Goal: Task Accomplishment & Management: Use online tool/utility

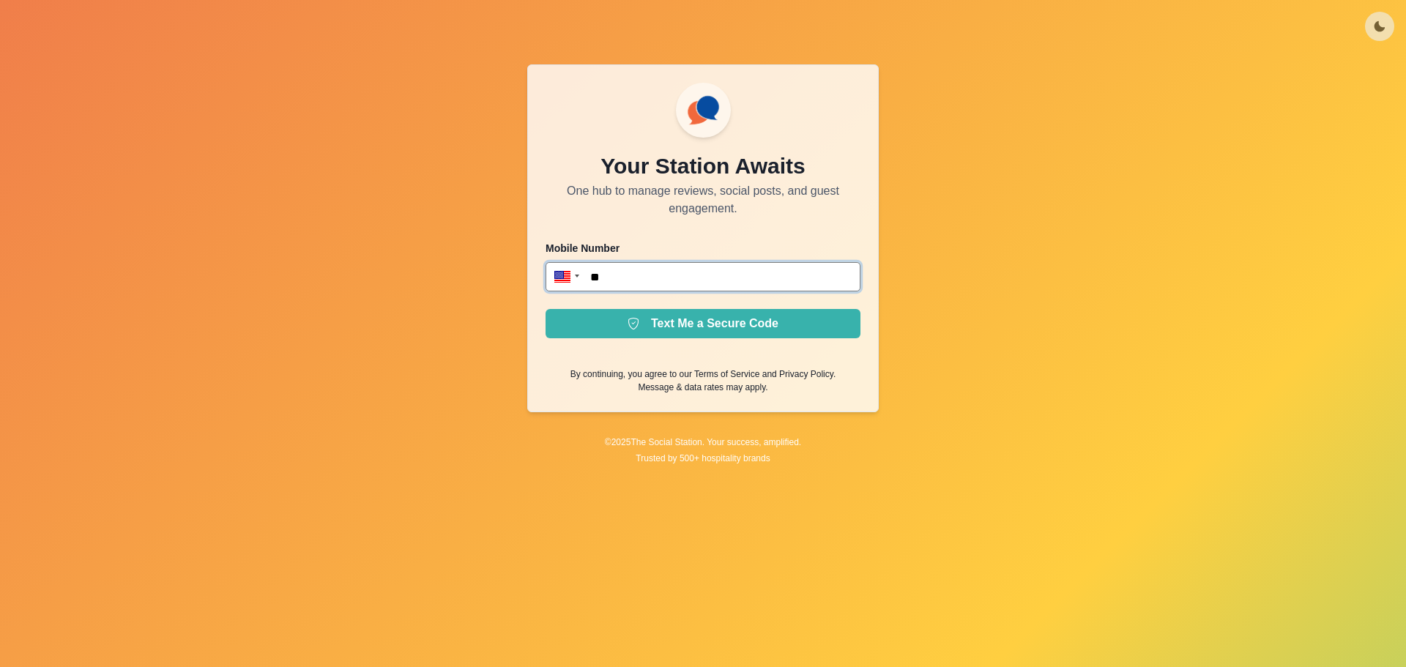
click at [641, 276] on input "**" at bounding box center [702, 276] width 315 height 29
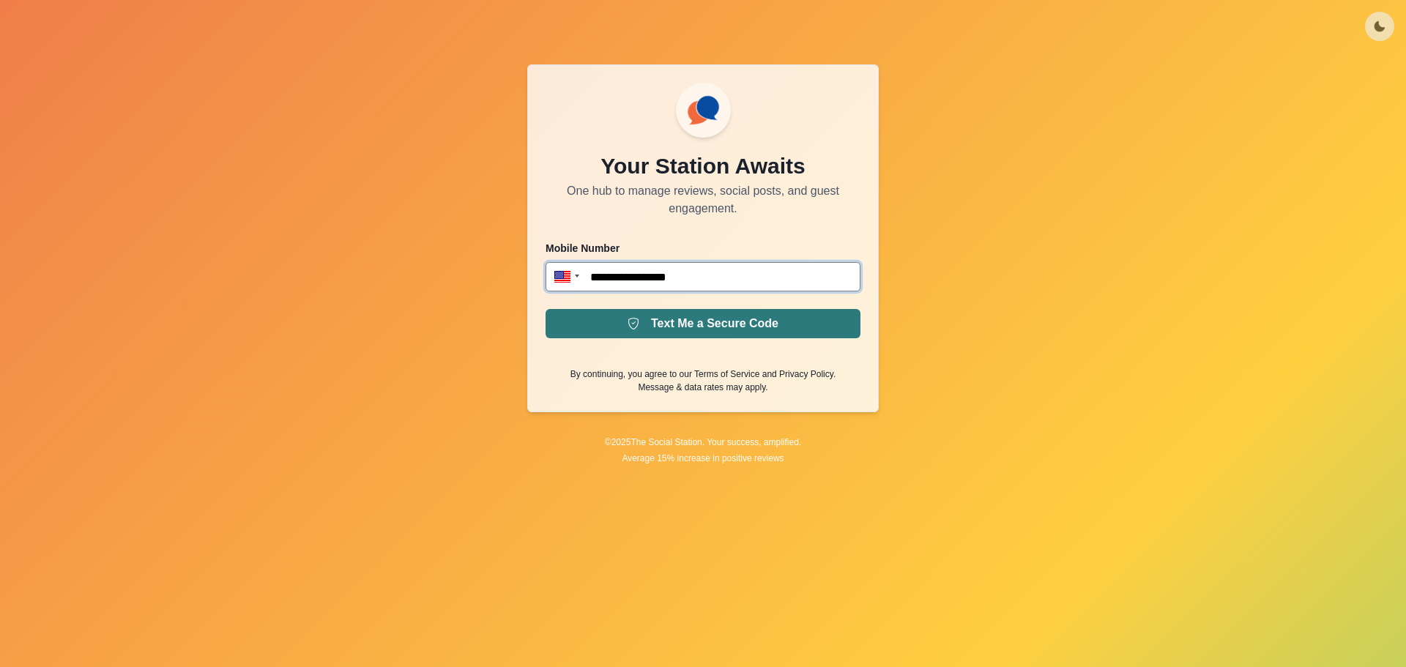
type input "**********"
click at [636, 332] on button "Text Me a Secure Code" at bounding box center [702, 323] width 315 height 29
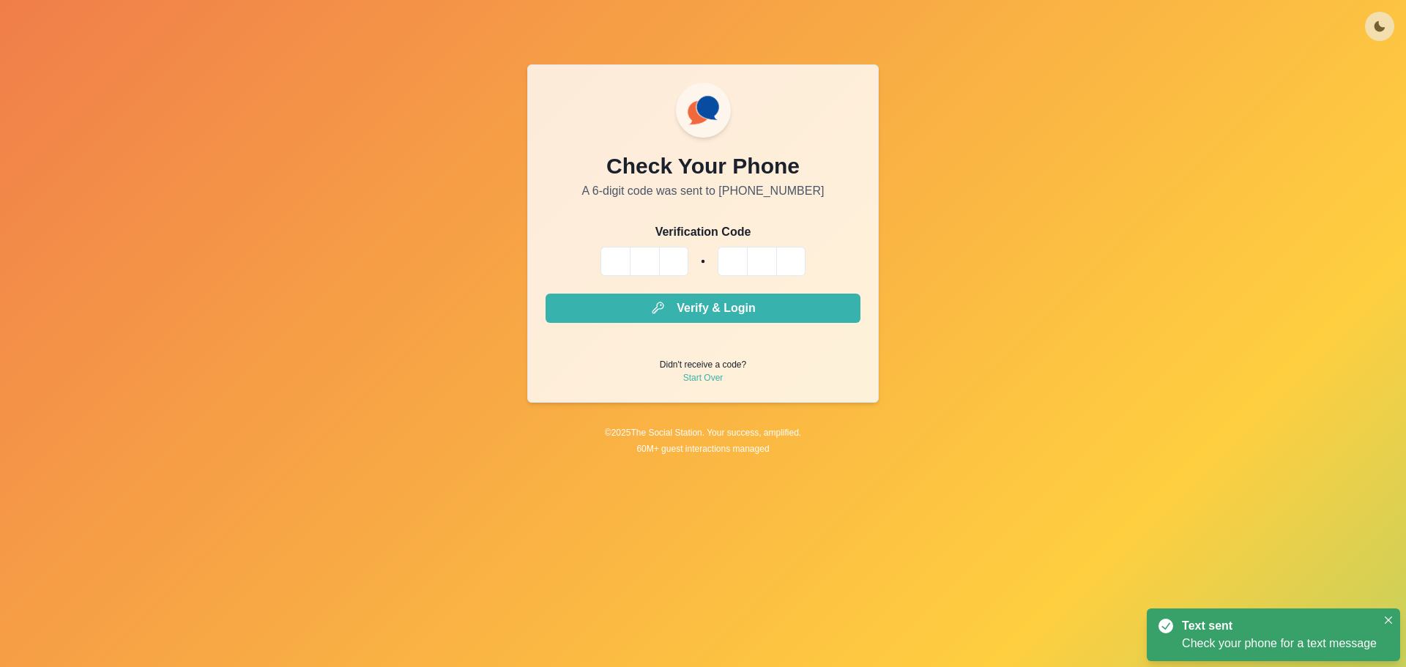
click at [601, 265] on input "Please enter your pin code" at bounding box center [614, 261] width 29 height 29
type input "*"
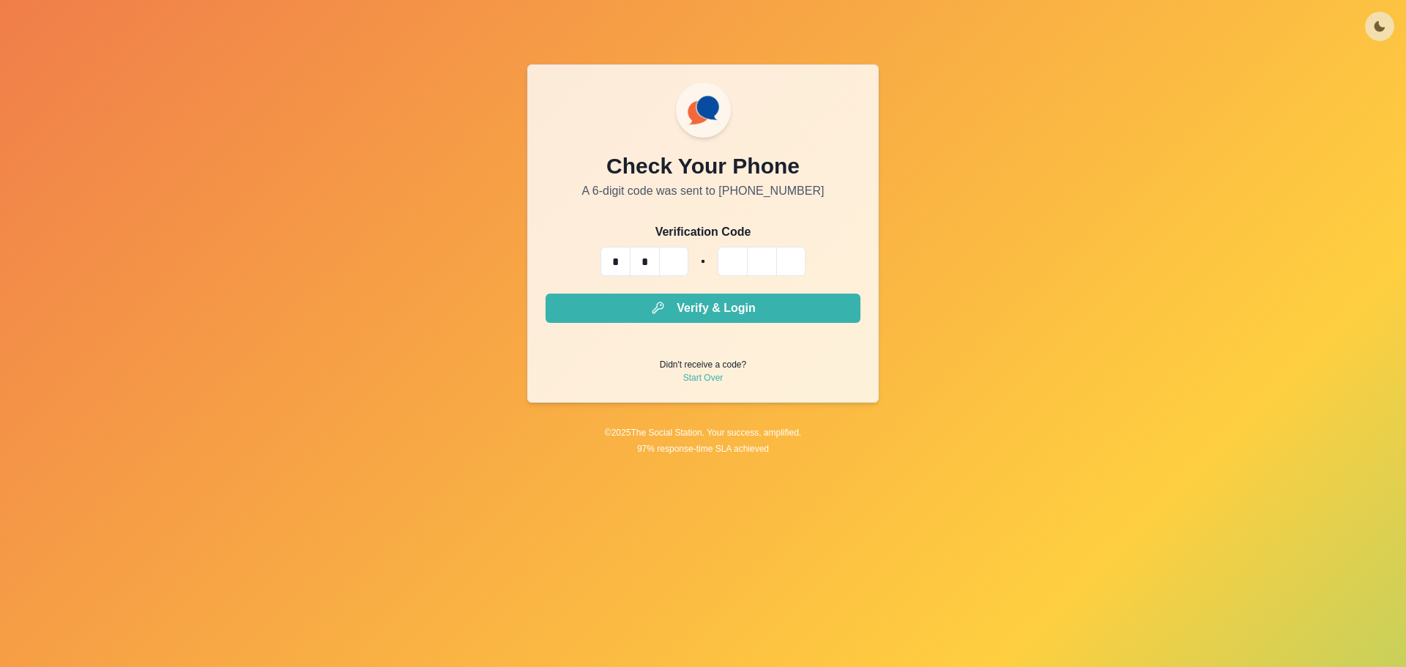
type input "*"
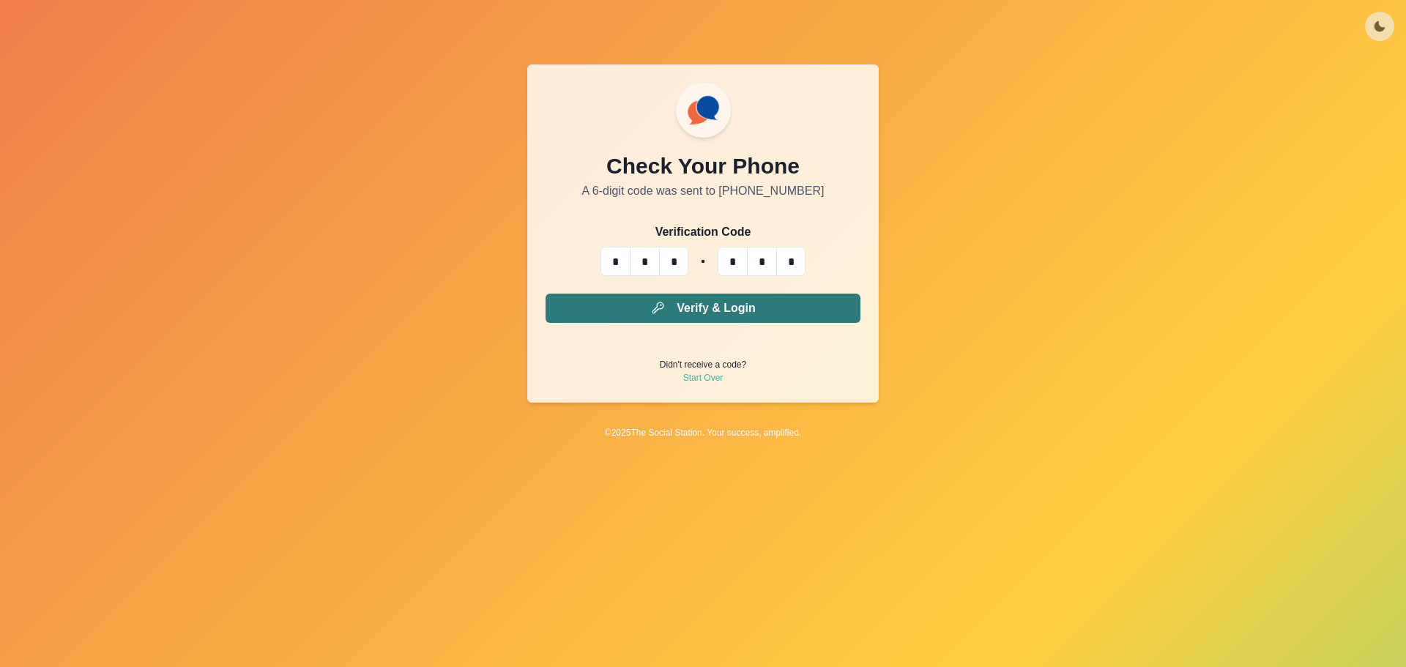
type input "*"
click at [613, 295] on button "Verify & Login" at bounding box center [702, 308] width 315 height 29
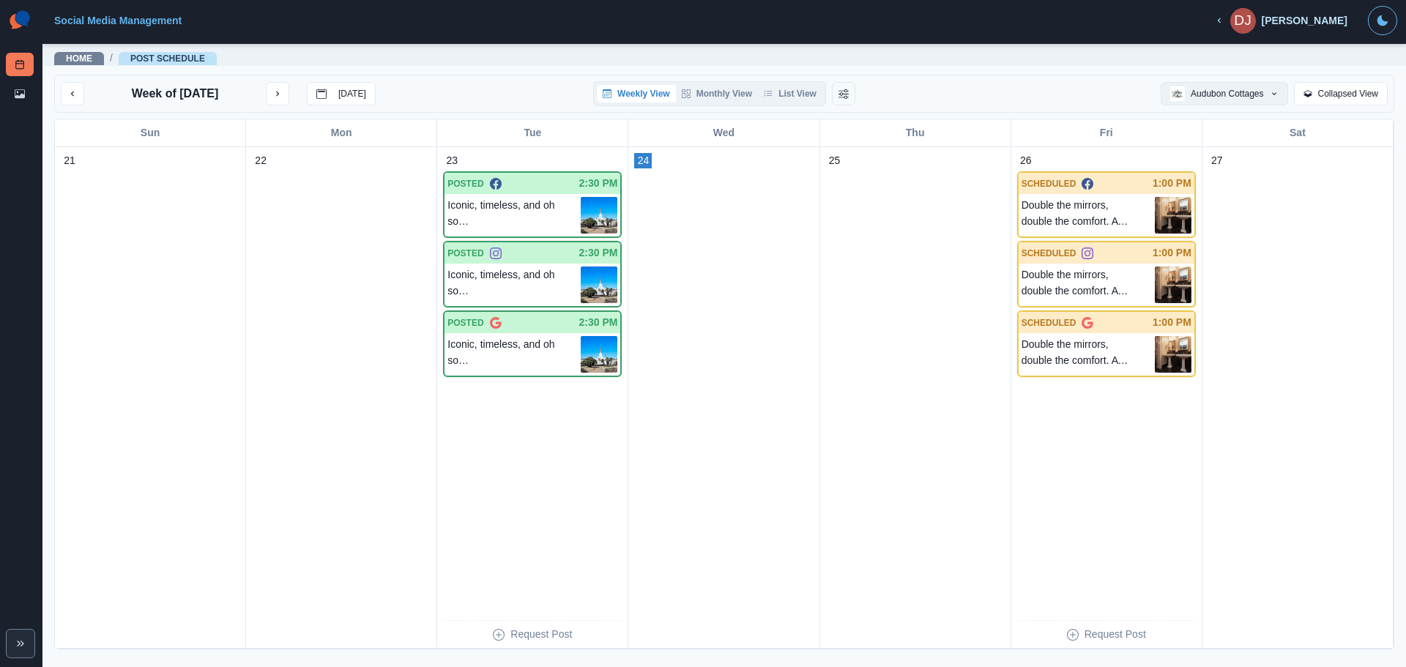
click at [1248, 97] on button "Audubon Cottages" at bounding box center [1224, 93] width 127 height 23
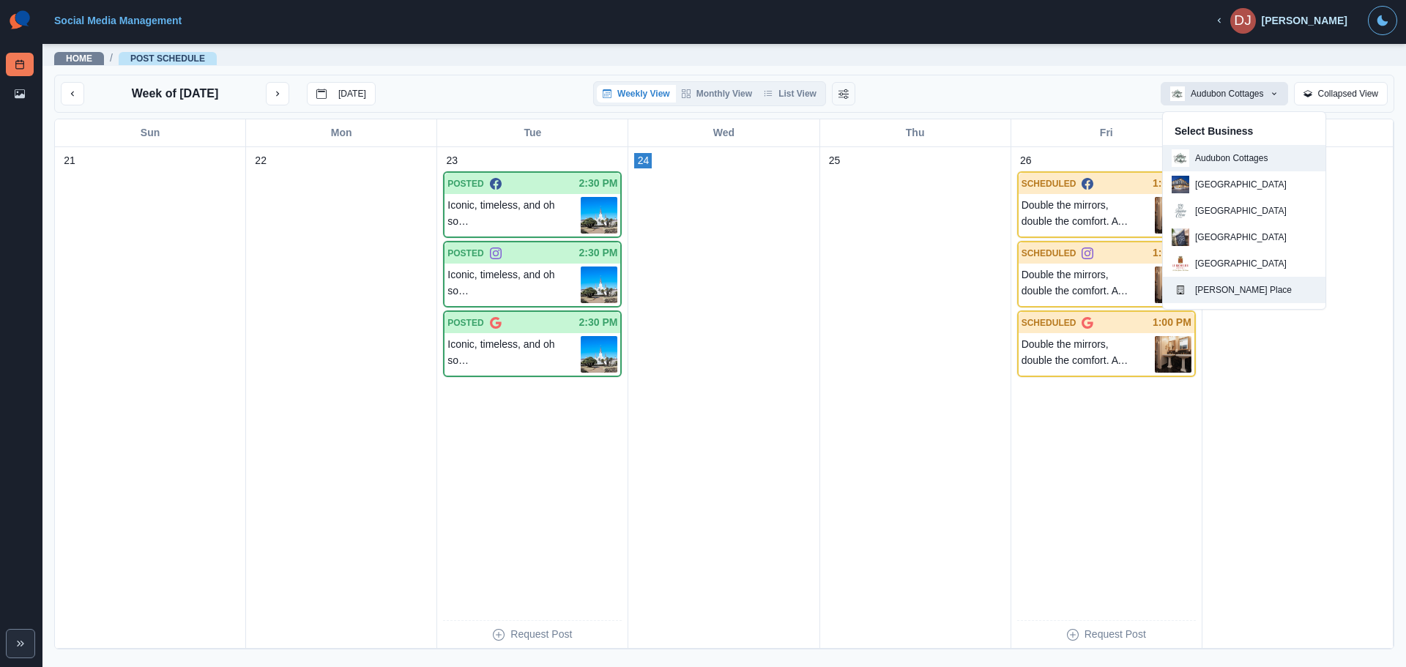
click at [1222, 291] on p "[PERSON_NAME] Place" at bounding box center [1243, 289] width 97 height 13
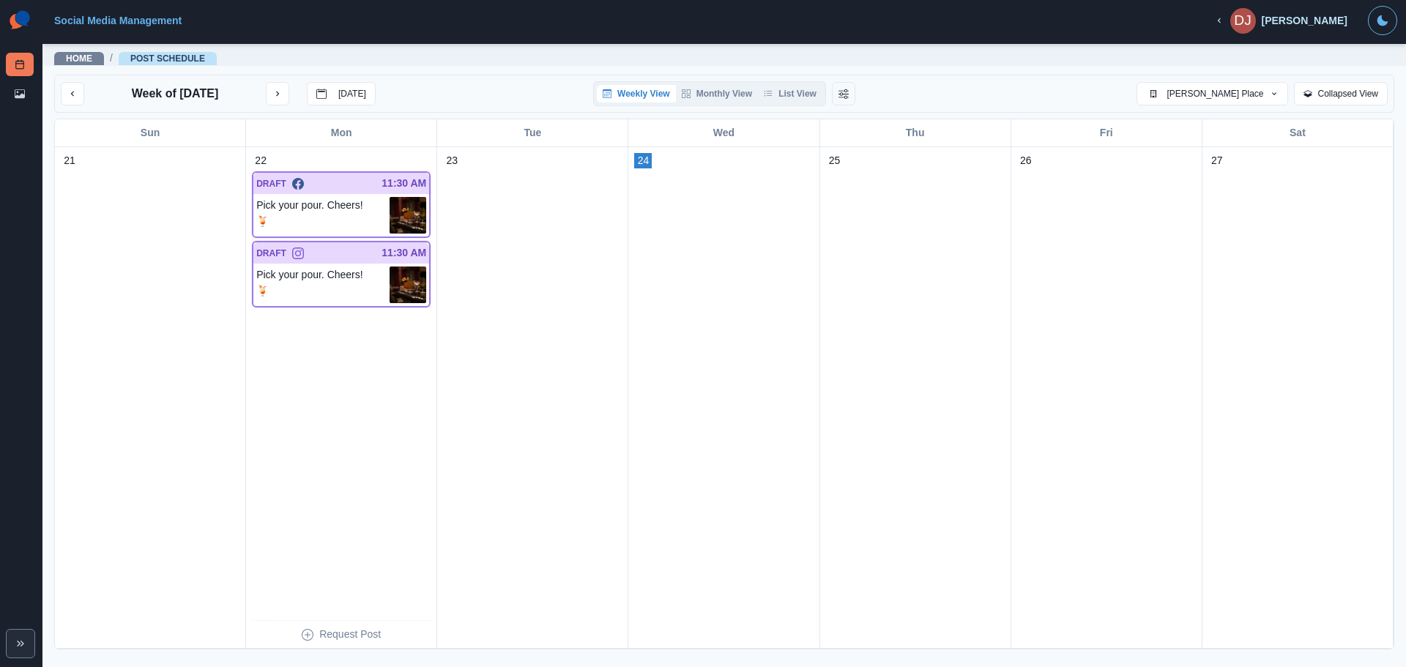
click at [987, 75] on div "Week of [DATE] [DATE] Weekly View Monthly View List View May [PERSON_NAME] Plac…" at bounding box center [724, 94] width 1340 height 38
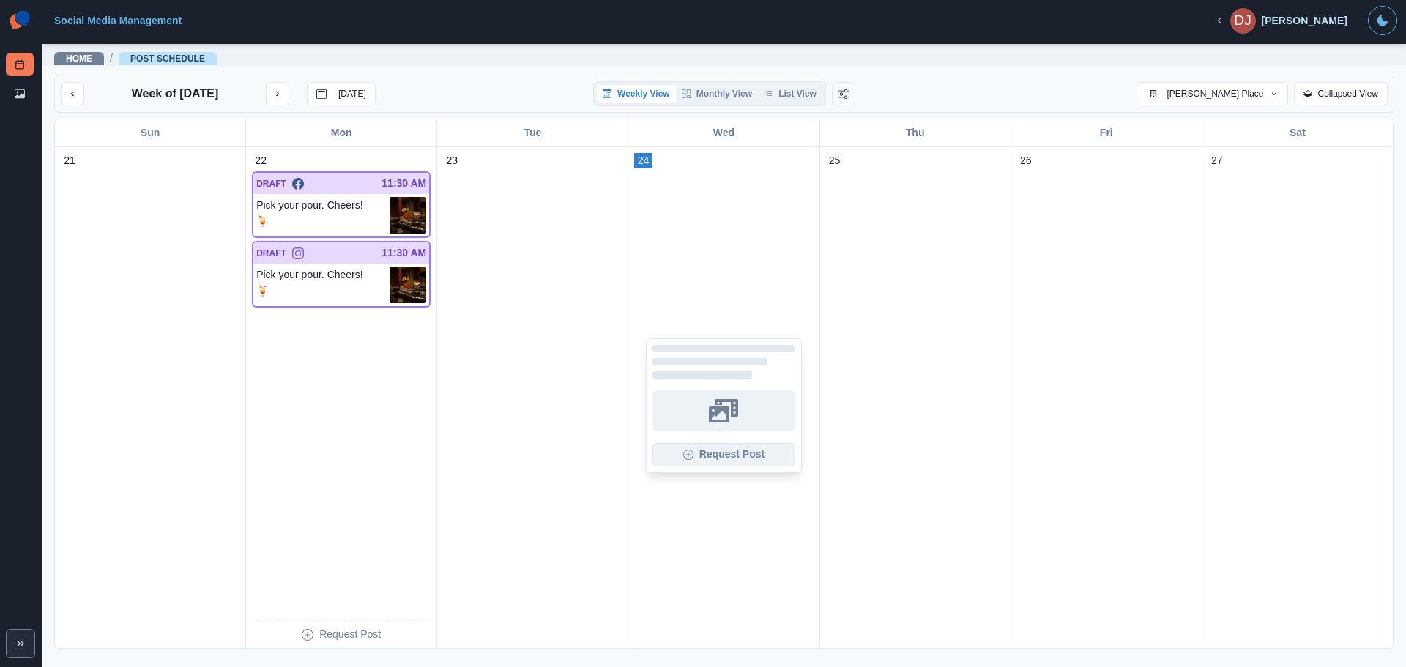
click at [739, 449] on button "Request Post" at bounding box center [723, 454] width 142 height 23
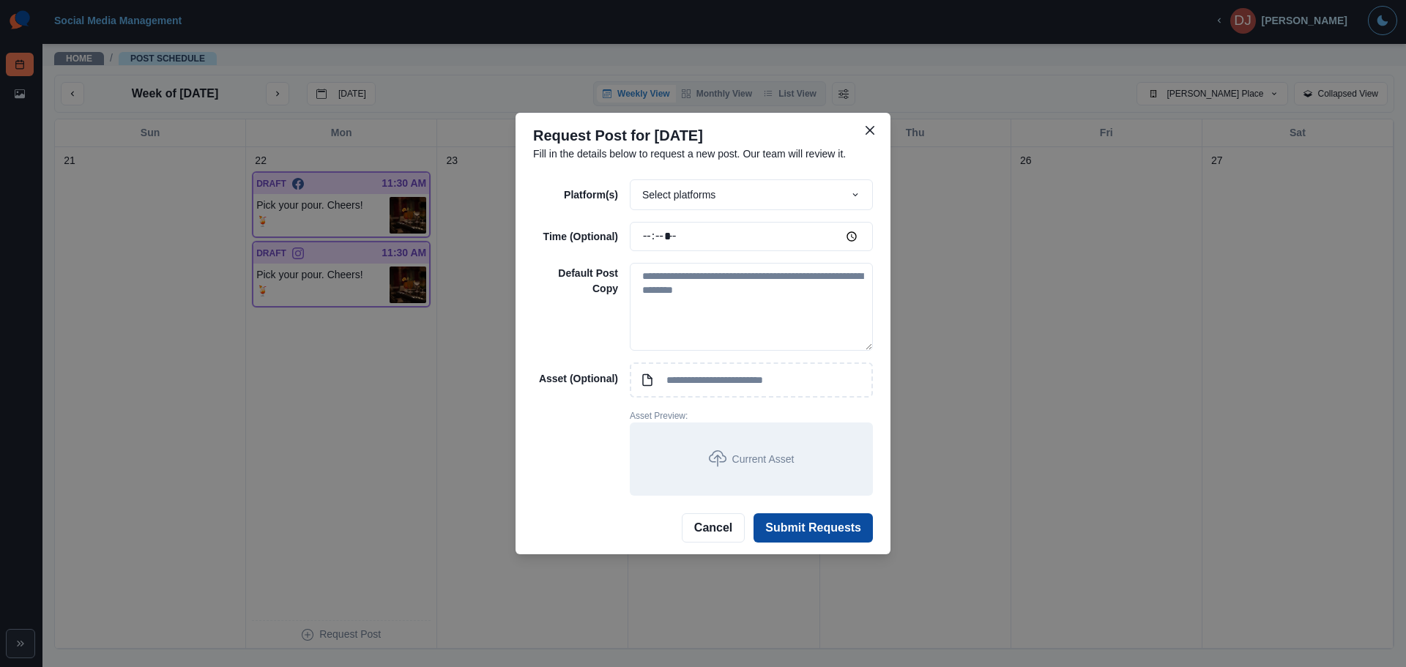
click at [732, 193] on div "Select platforms" at bounding box center [751, 194] width 243 height 31
click at [573, 217] on div "Platform(s) Select platforms Facebook Instagram X / Twitter Google Time (Option…" at bounding box center [703, 337] width 340 height 316
click at [873, 133] on icon "Close" at bounding box center [869, 130] width 9 height 9
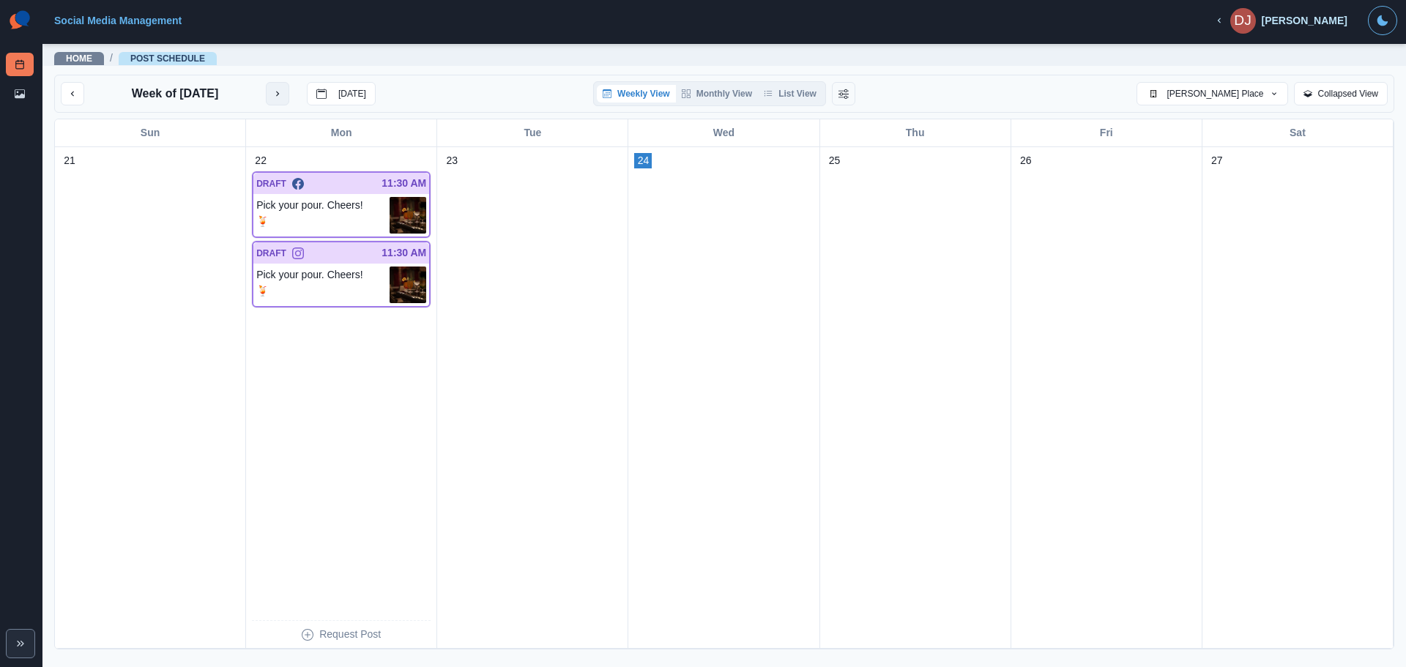
click at [279, 89] on button "next month" at bounding box center [277, 93] width 23 height 23
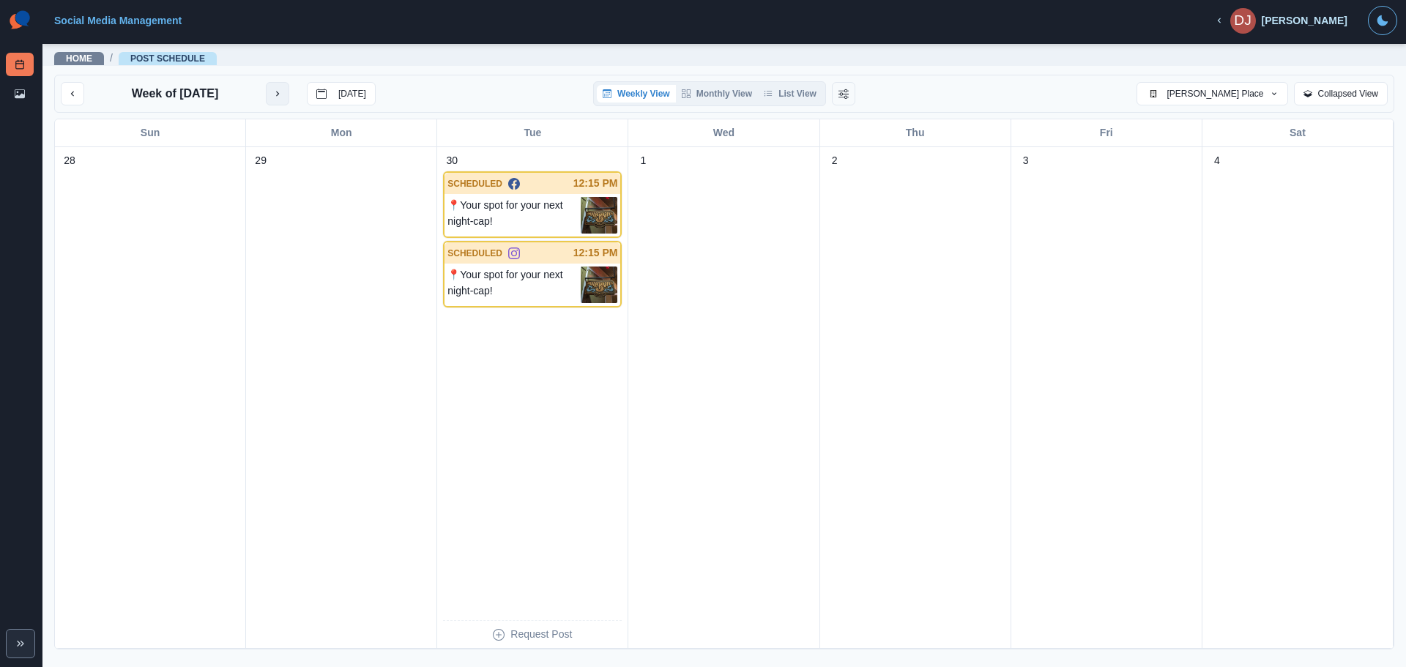
click at [279, 89] on button "next month" at bounding box center [277, 93] width 23 height 23
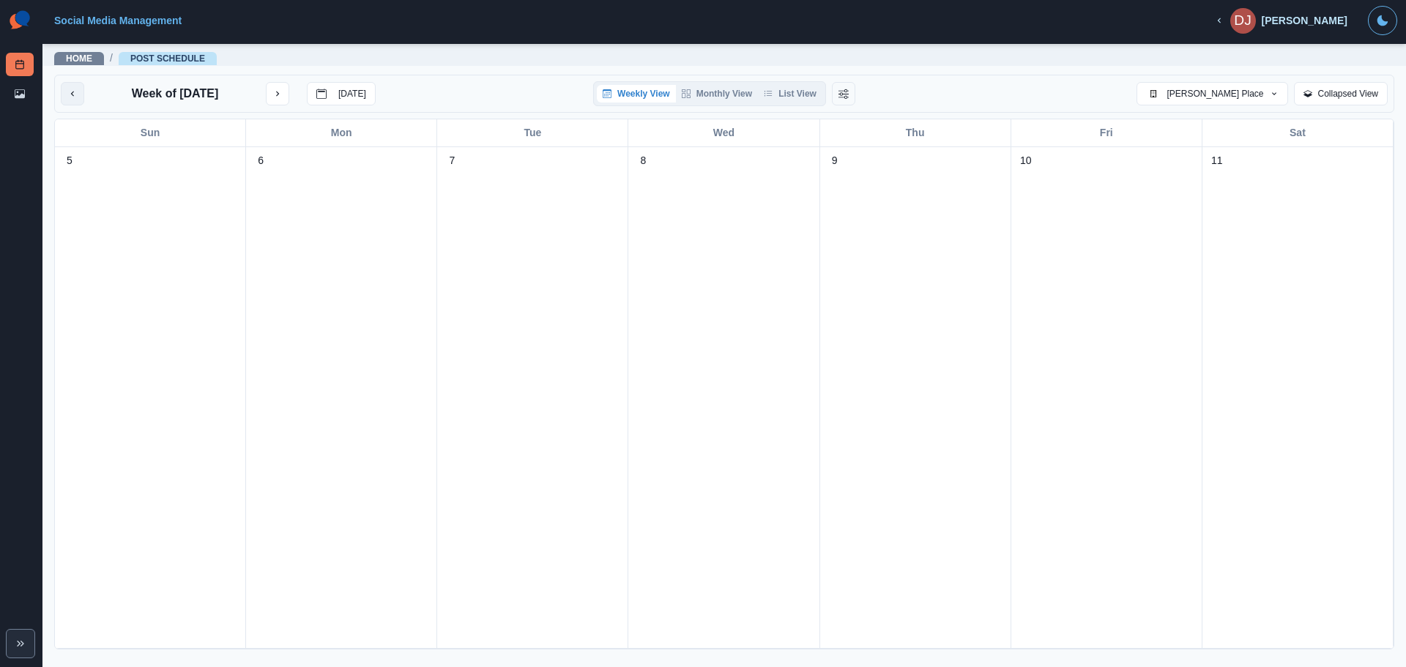
click at [67, 93] on icon "previous month" at bounding box center [72, 94] width 10 height 10
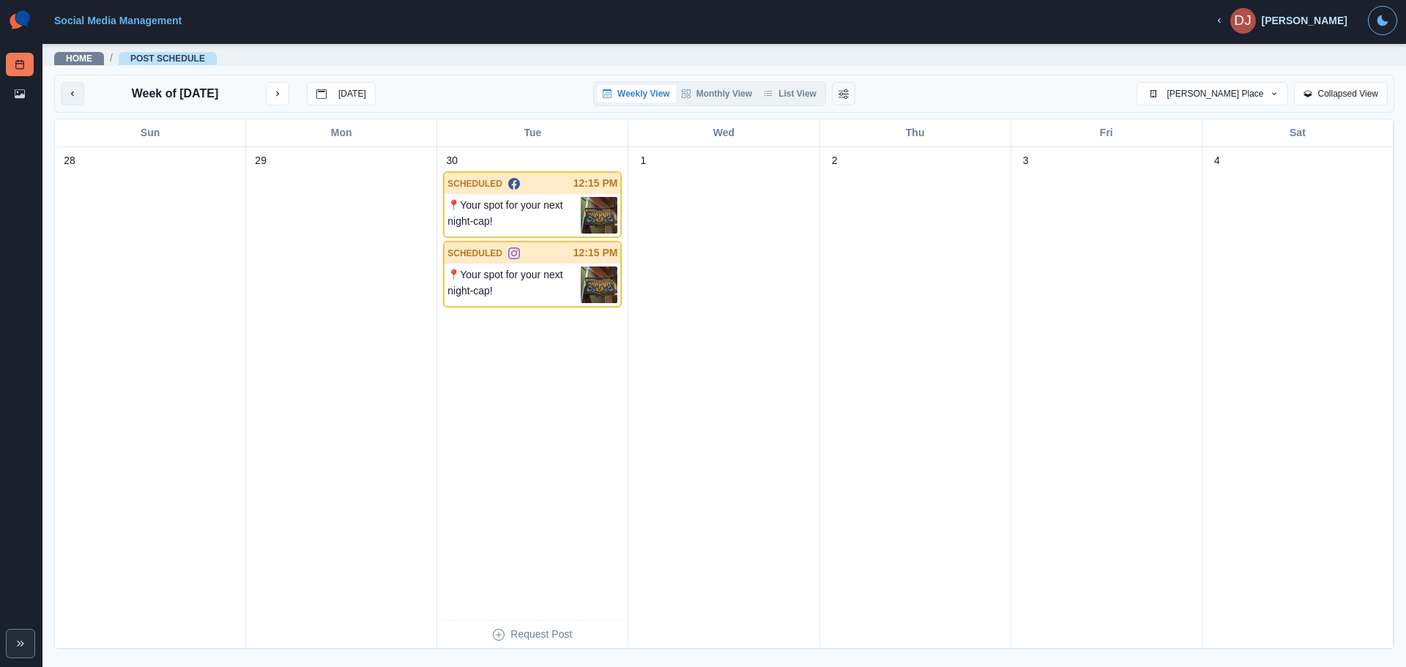
click at [67, 93] on icon "previous month" at bounding box center [72, 94] width 10 height 10
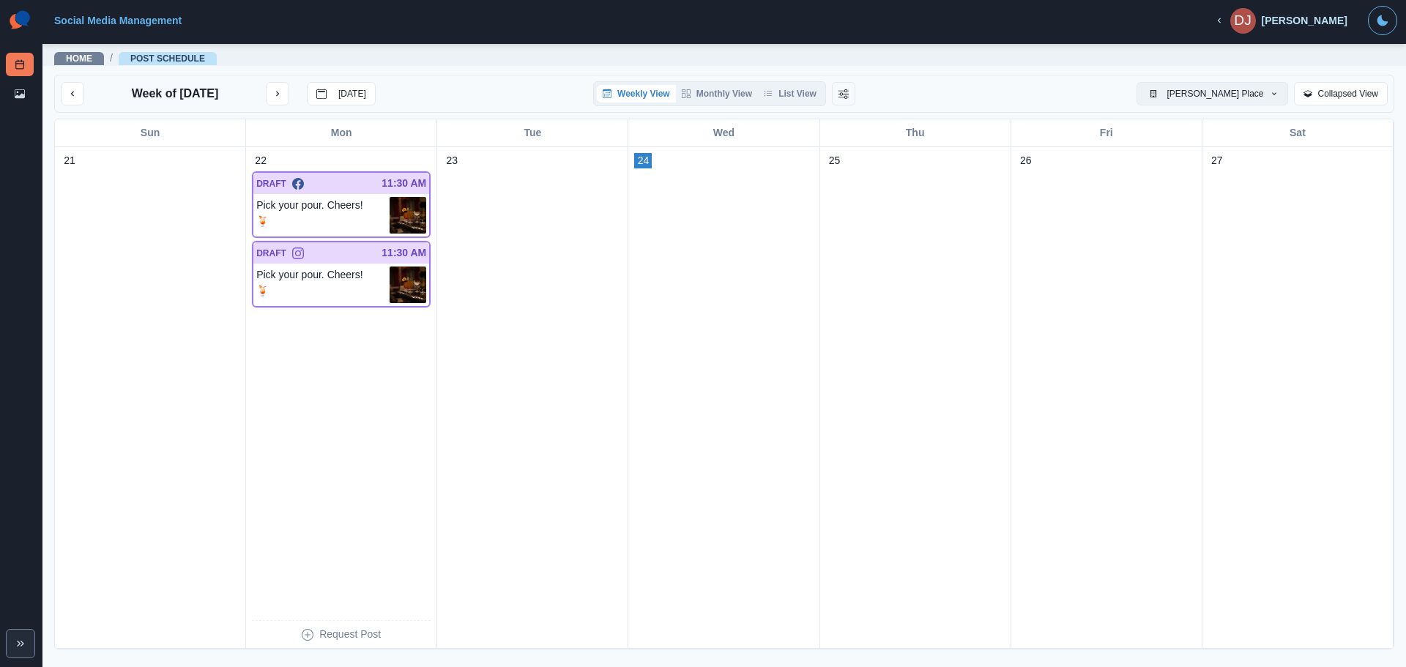
click at [1265, 94] on button "[PERSON_NAME] Place" at bounding box center [1211, 93] width 151 height 23
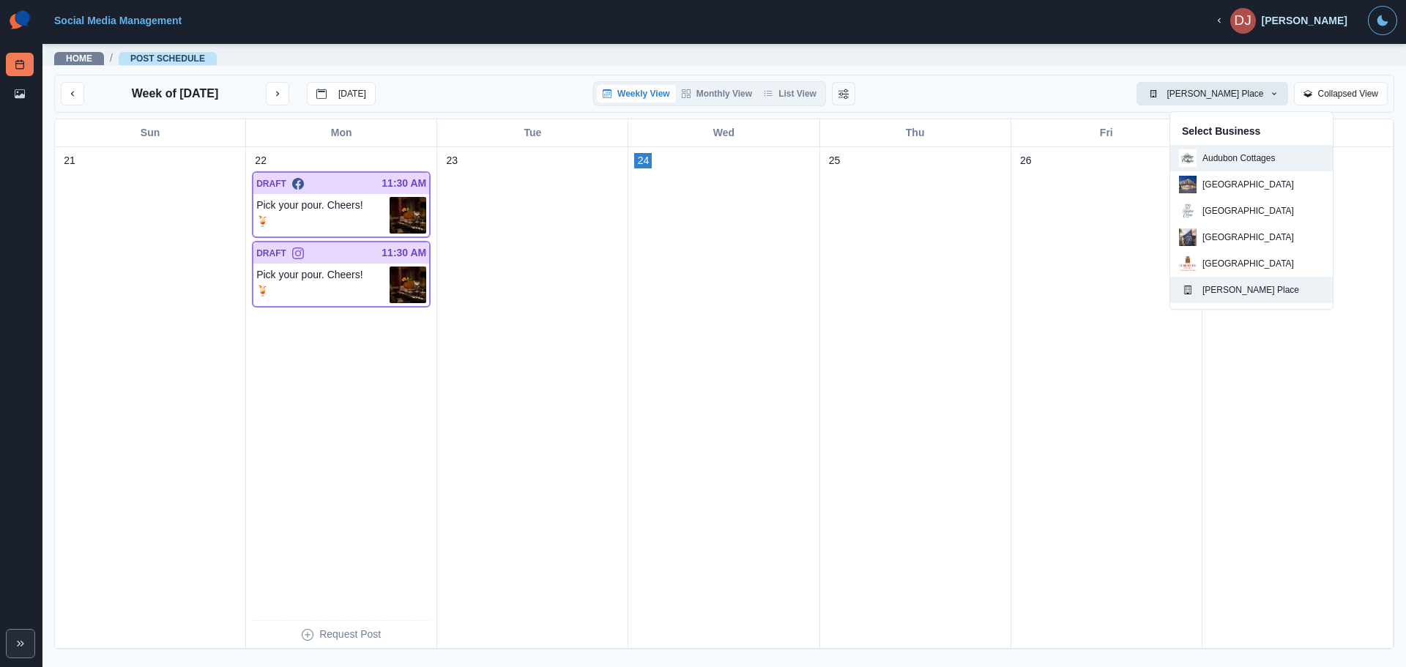
click at [1235, 164] on p "Audubon Cottages" at bounding box center [1238, 158] width 72 height 13
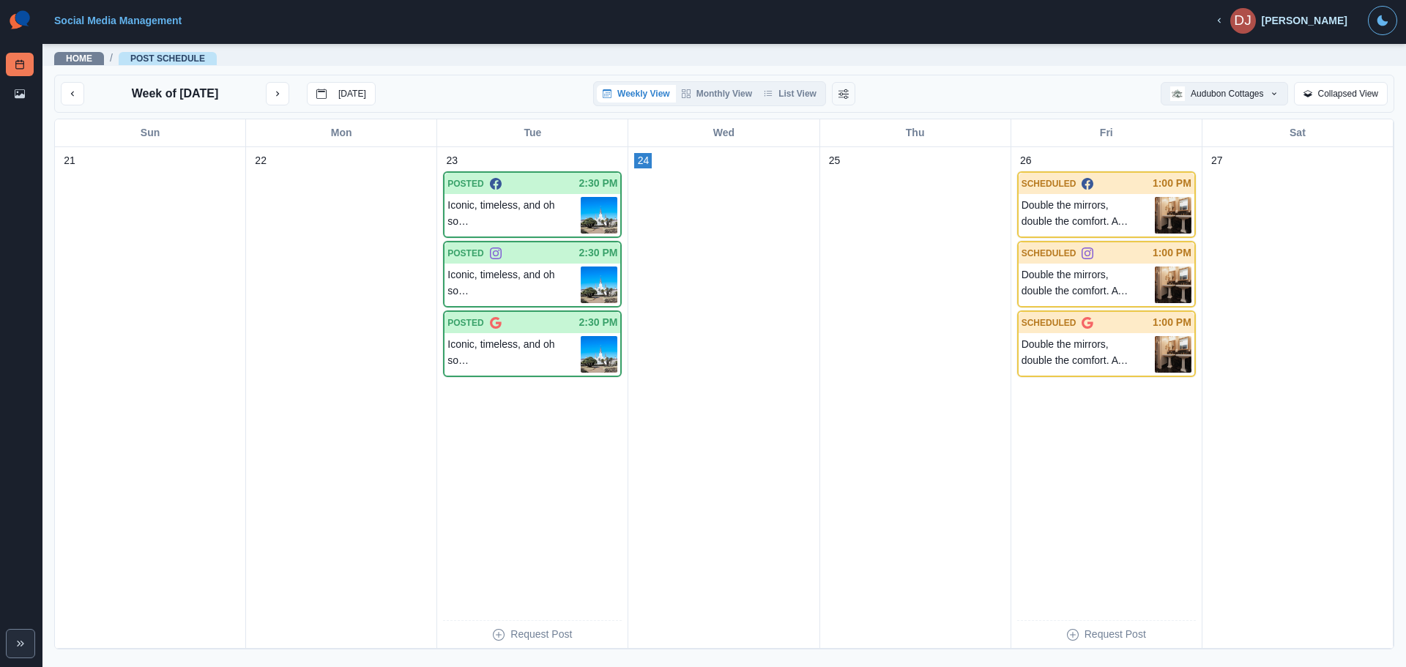
click at [1208, 96] on button "Audubon Cottages" at bounding box center [1224, 93] width 127 height 23
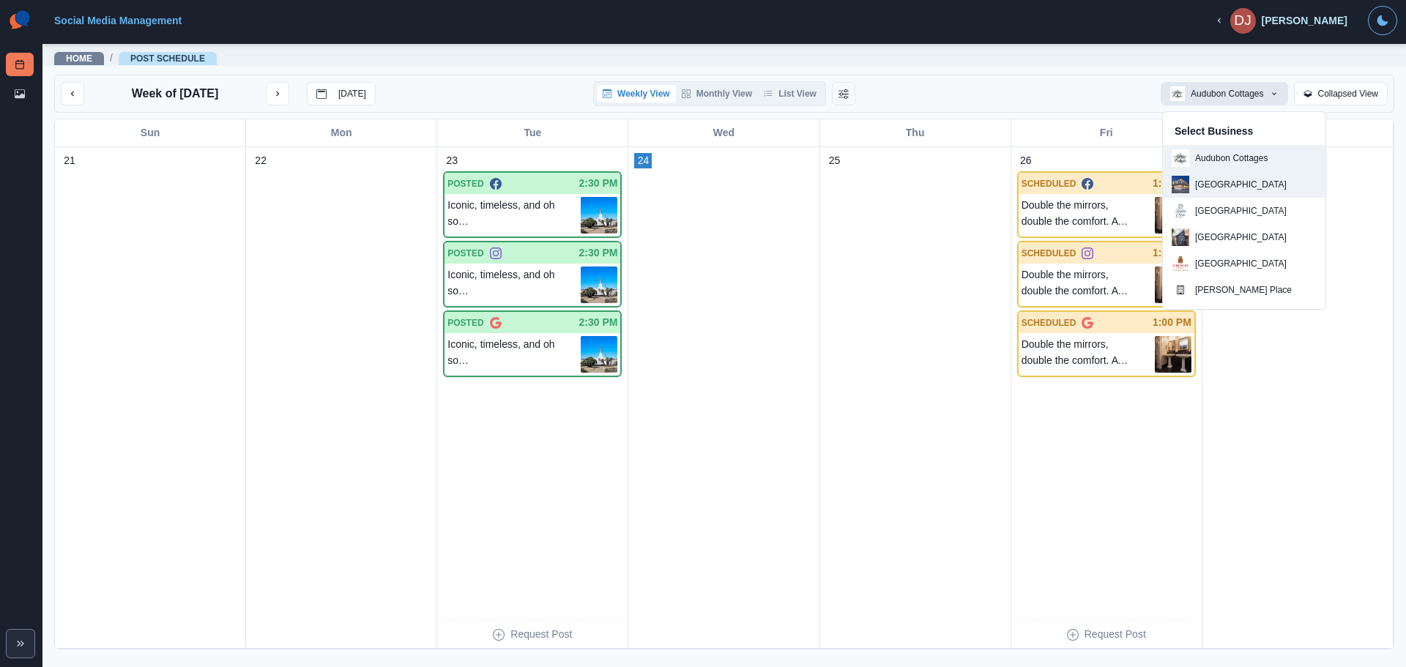
click at [1248, 186] on p "[GEOGRAPHIC_DATA]" at bounding box center [1241, 184] width 92 height 13
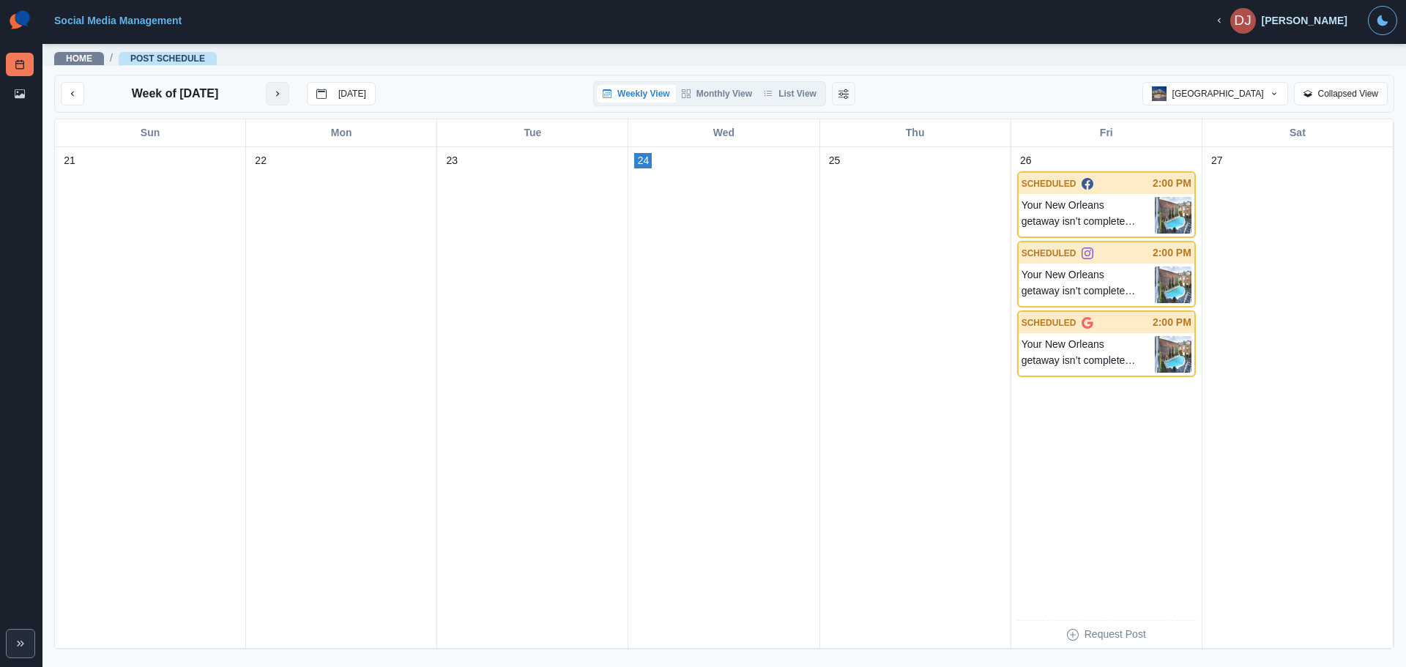
click at [287, 101] on button "next month" at bounding box center [277, 93] width 23 height 23
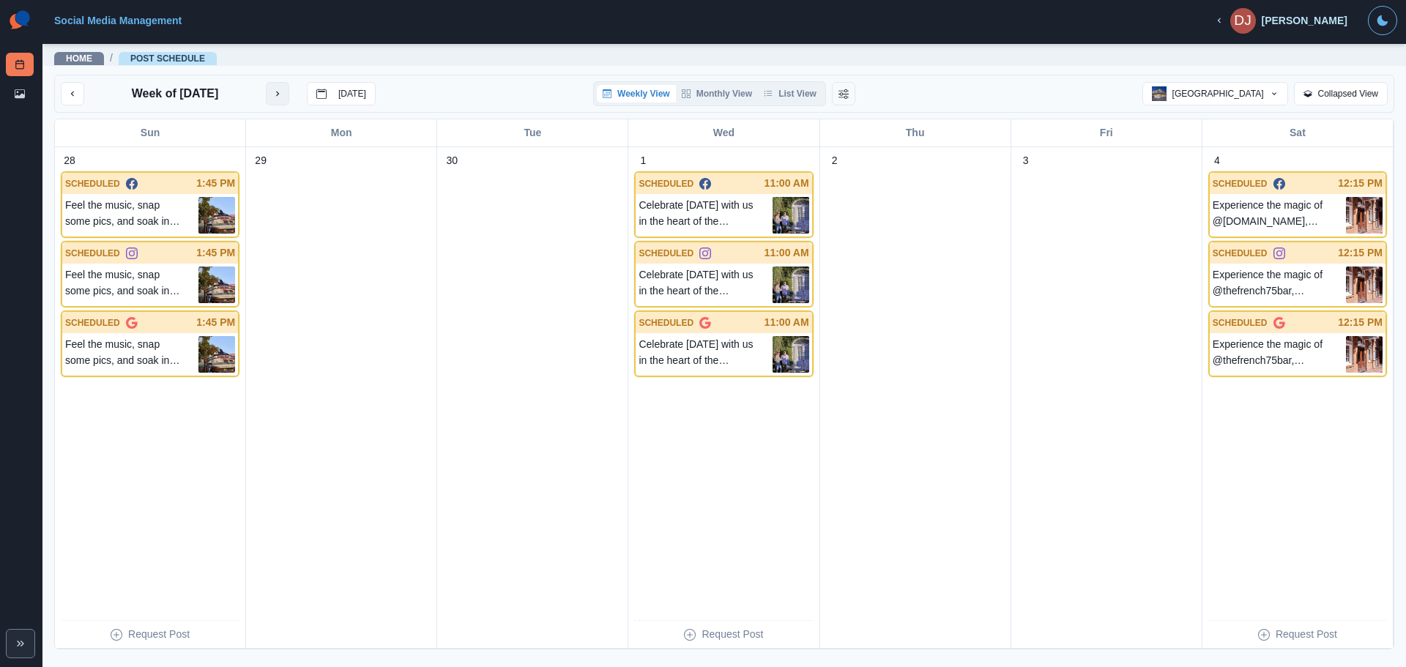
click at [289, 95] on button "next month" at bounding box center [277, 93] width 23 height 23
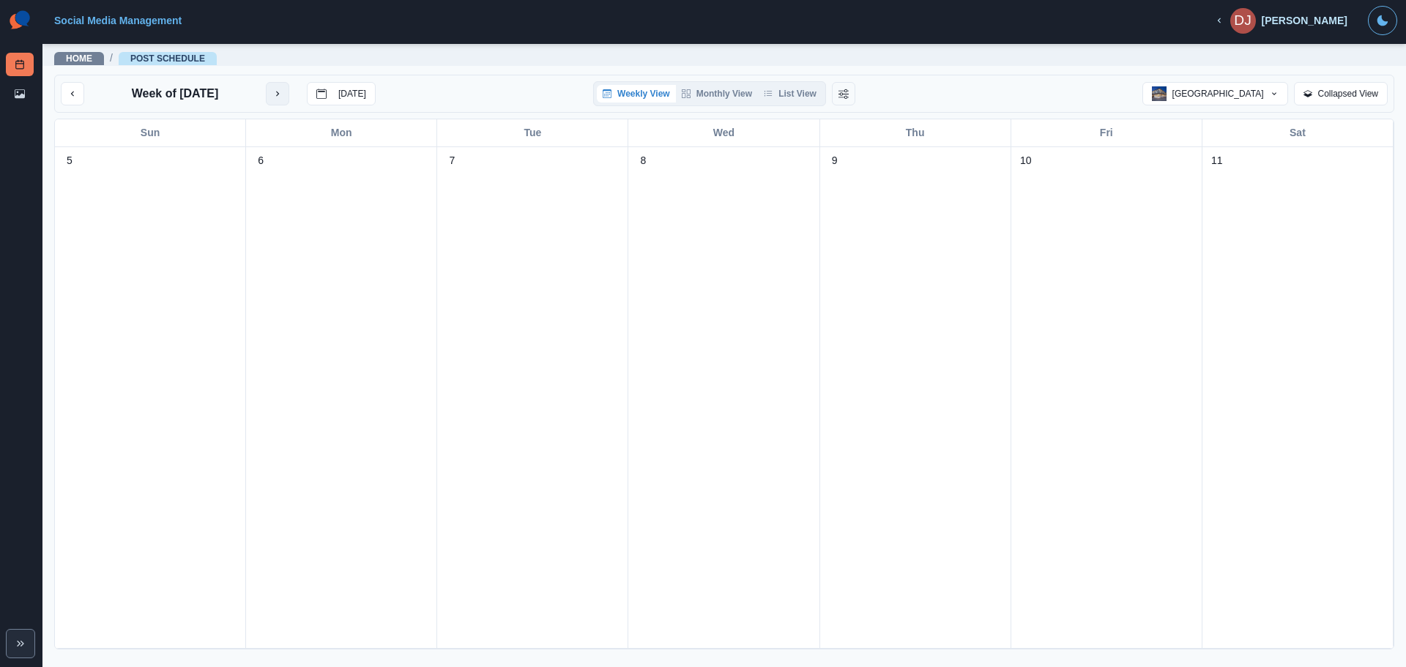
click at [277, 89] on icon "next month" at bounding box center [277, 94] width 10 height 10
click at [72, 96] on icon "previous month" at bounding box center [72, 94] width 10 height 10
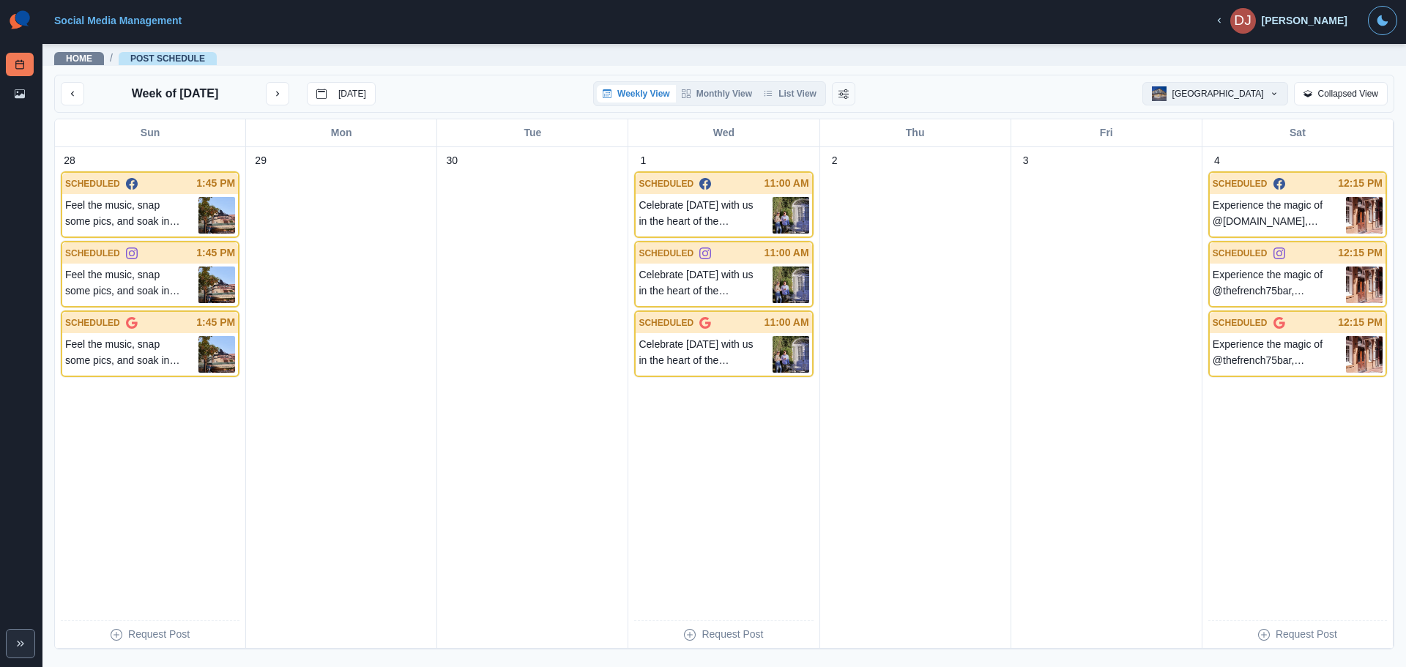
click at [1206, 100] on button "[GEOGRAPHIC_DATA]" at bounding box center [1215, 93] width 146 height 23
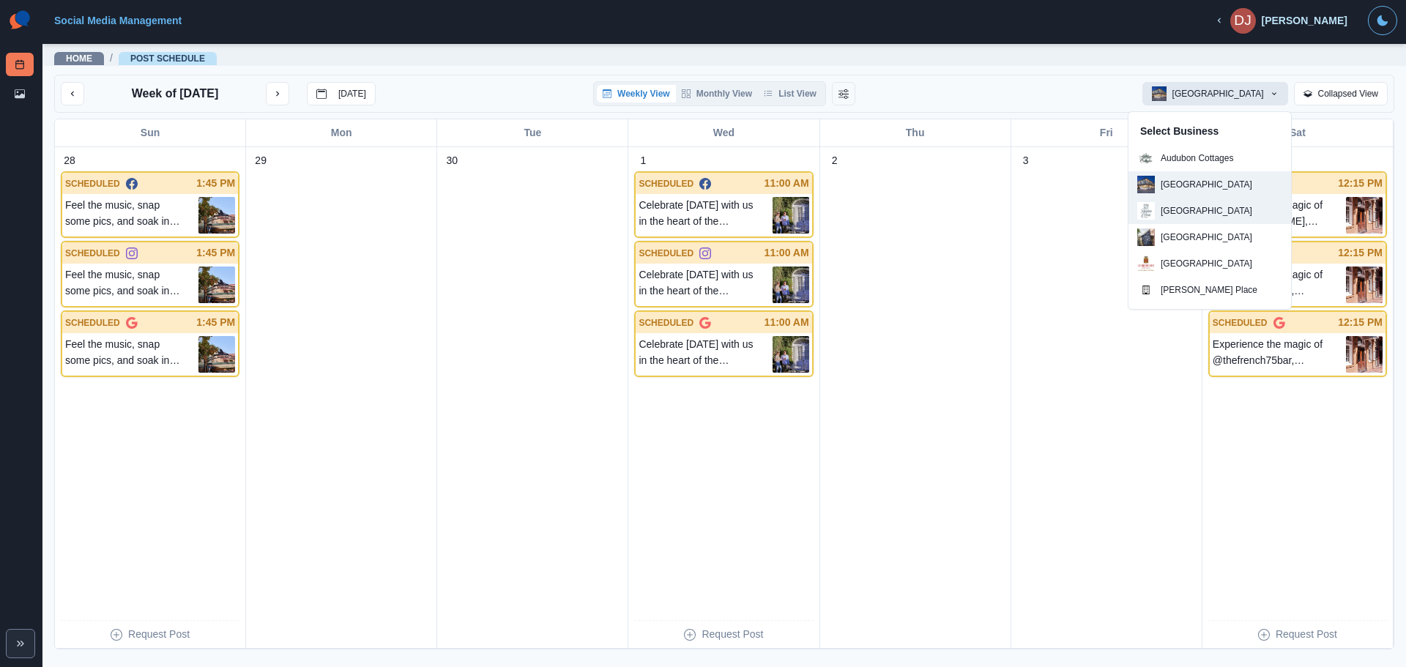
click at [1185, 199] on button "[GEOGRAPHIC_DATA]" at bounding box center [1209, 211] width 163 height 26
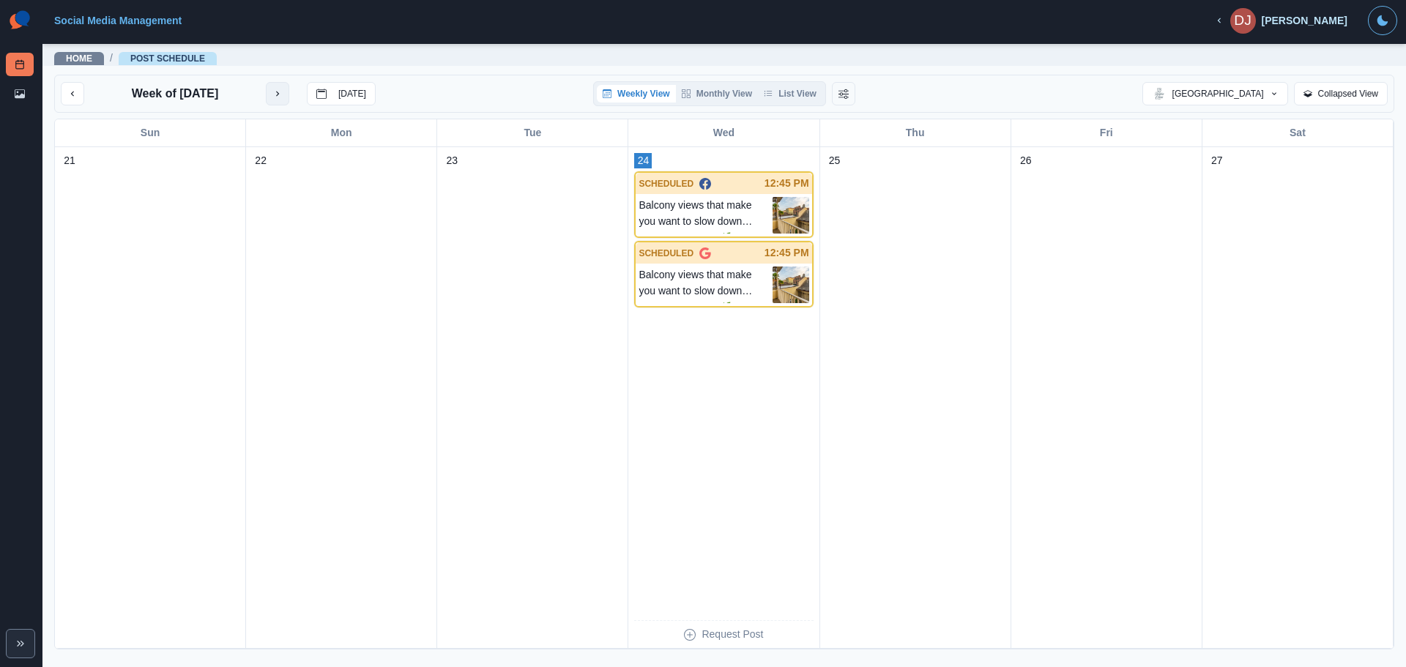
click at [283, 90] on button "next month" at bounding box center [277, 93] width 23 height 23
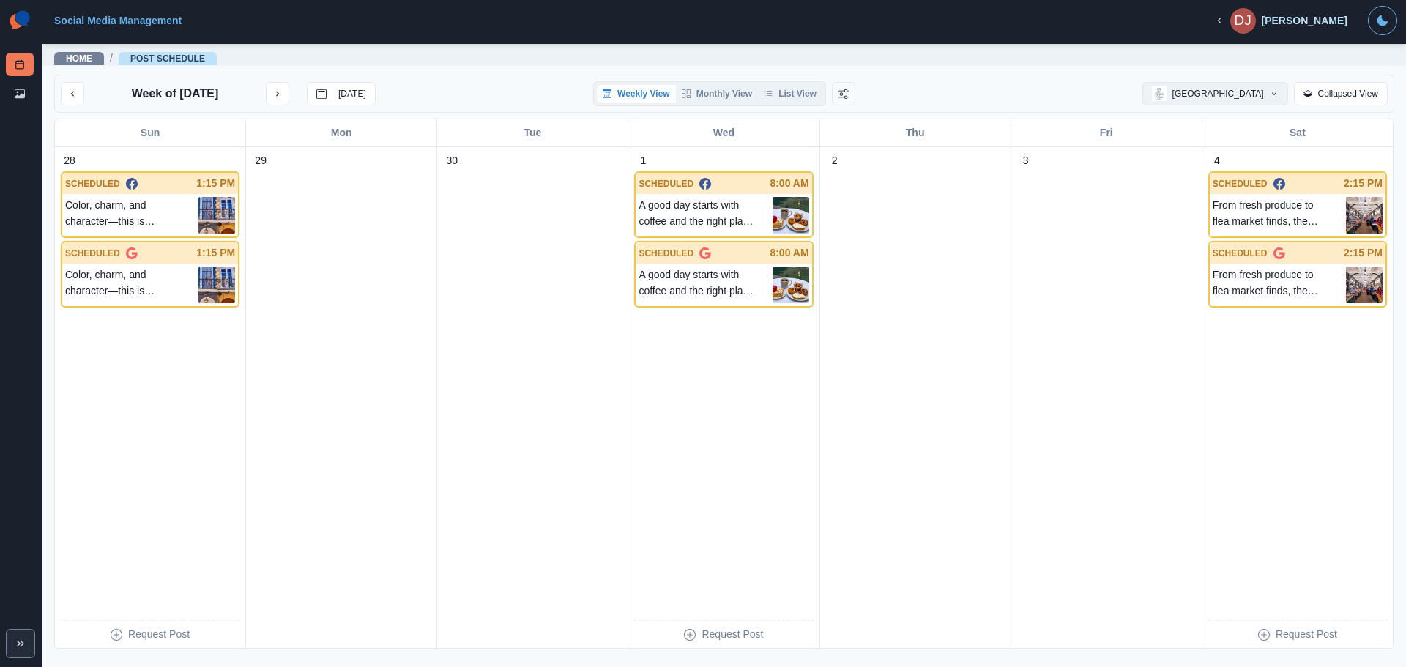
click at [1245, 89] on button "[GEOGRAPHIC_DATA]" at bounding box center [1215, 93] width 146 height 23
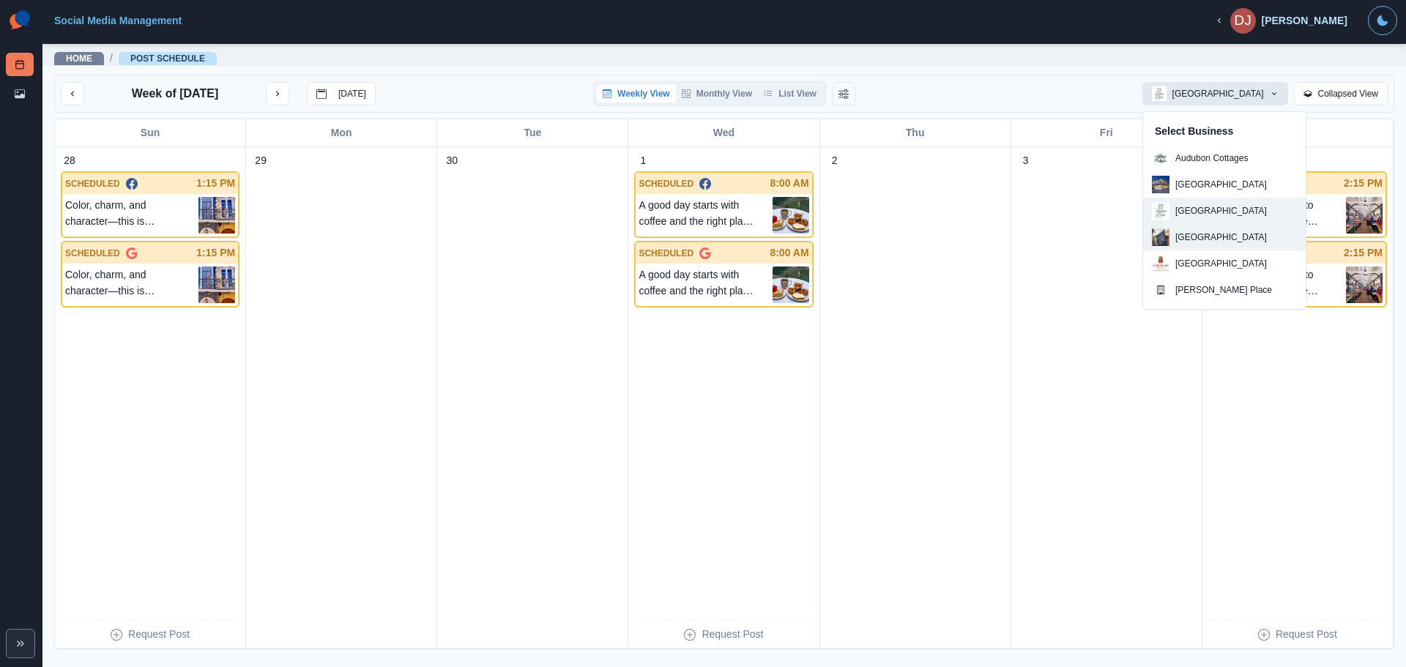
click at [1174, 239] on div "[GEOGRAPHIC_DATA]" at bounding box center [1209, 237] width 115 height 18
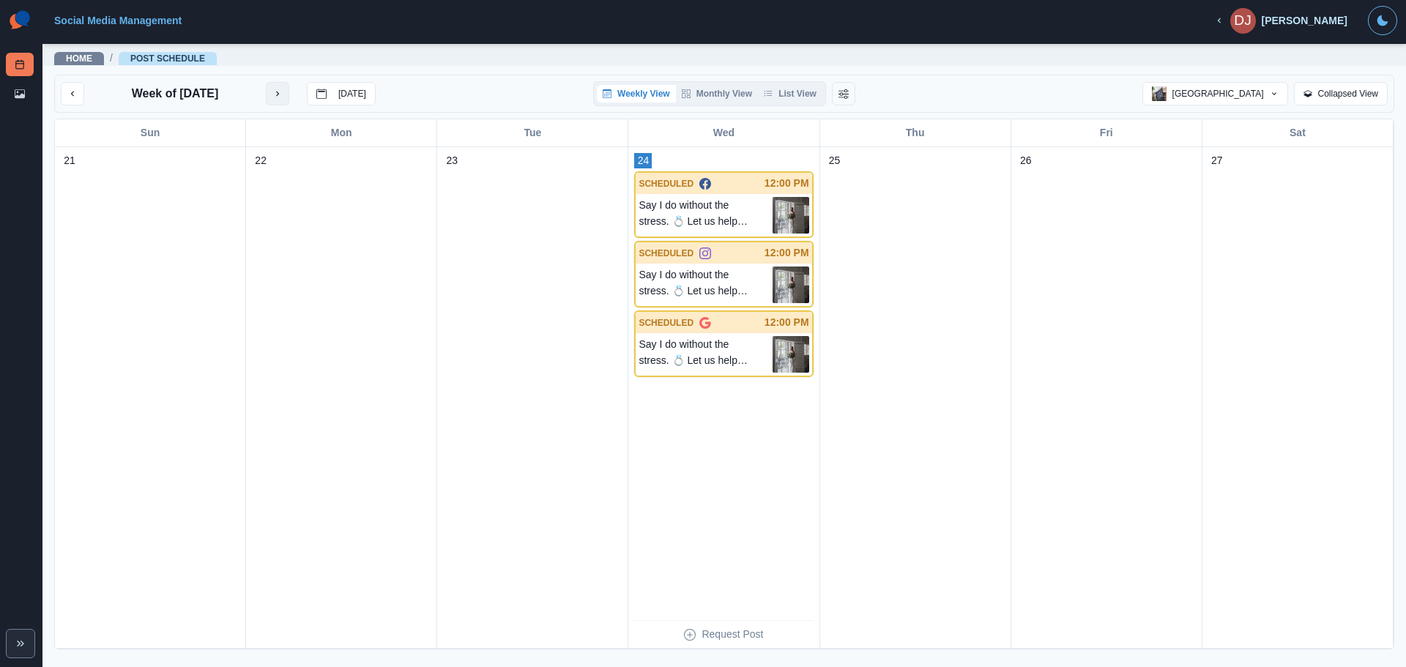
click at [283, 91] on icon "next month" at bounding box center [277, 94] width 10 height 10
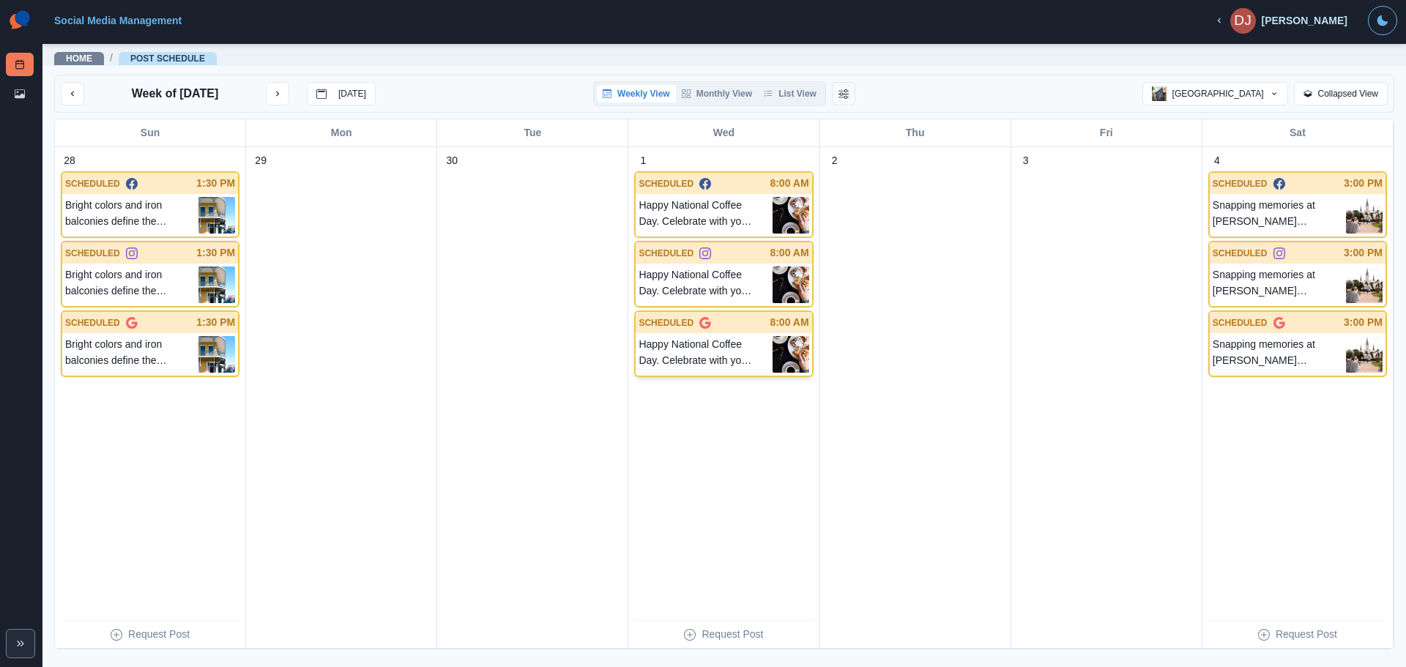
click at [701, 335] on div "Happy National Coffee Day. Celebrate with your favorite cup and cozy vibes at […" at bounding box center [724, 354] width 176 height 42
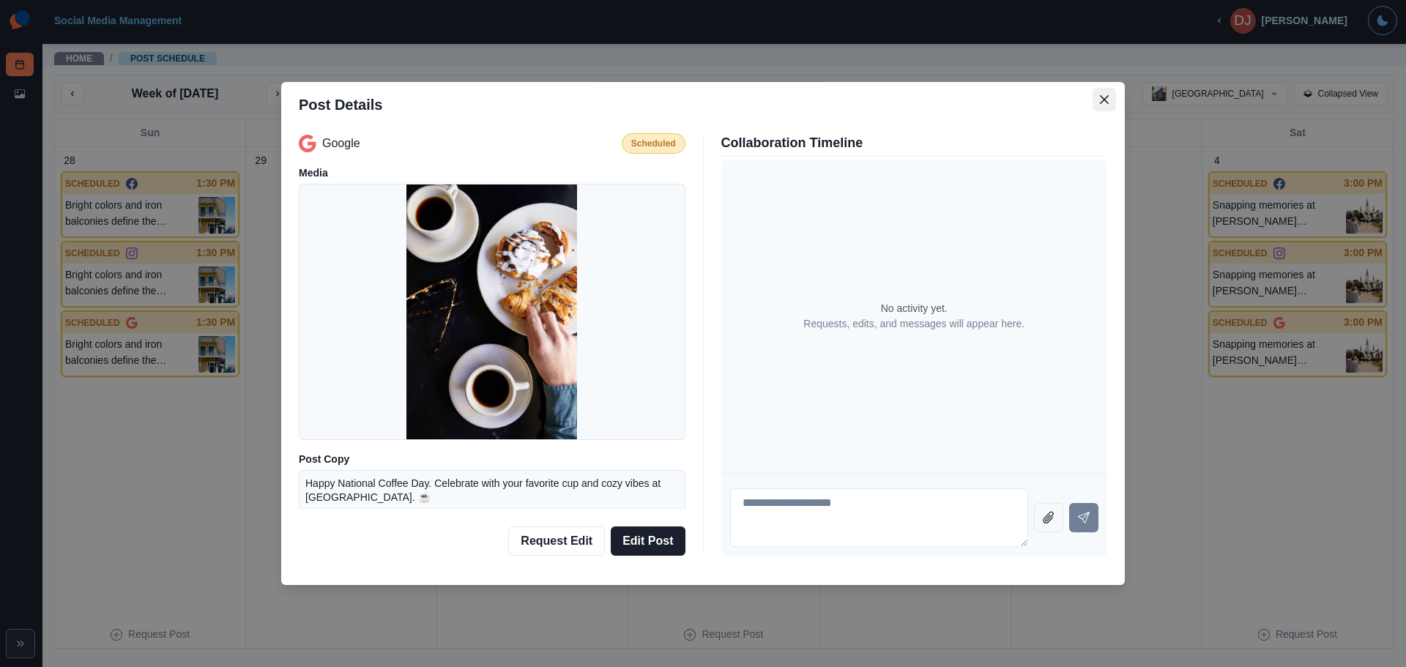
click at [1108, 106] on button "Close" at bounding box center [1103, 99] width 23 height 23
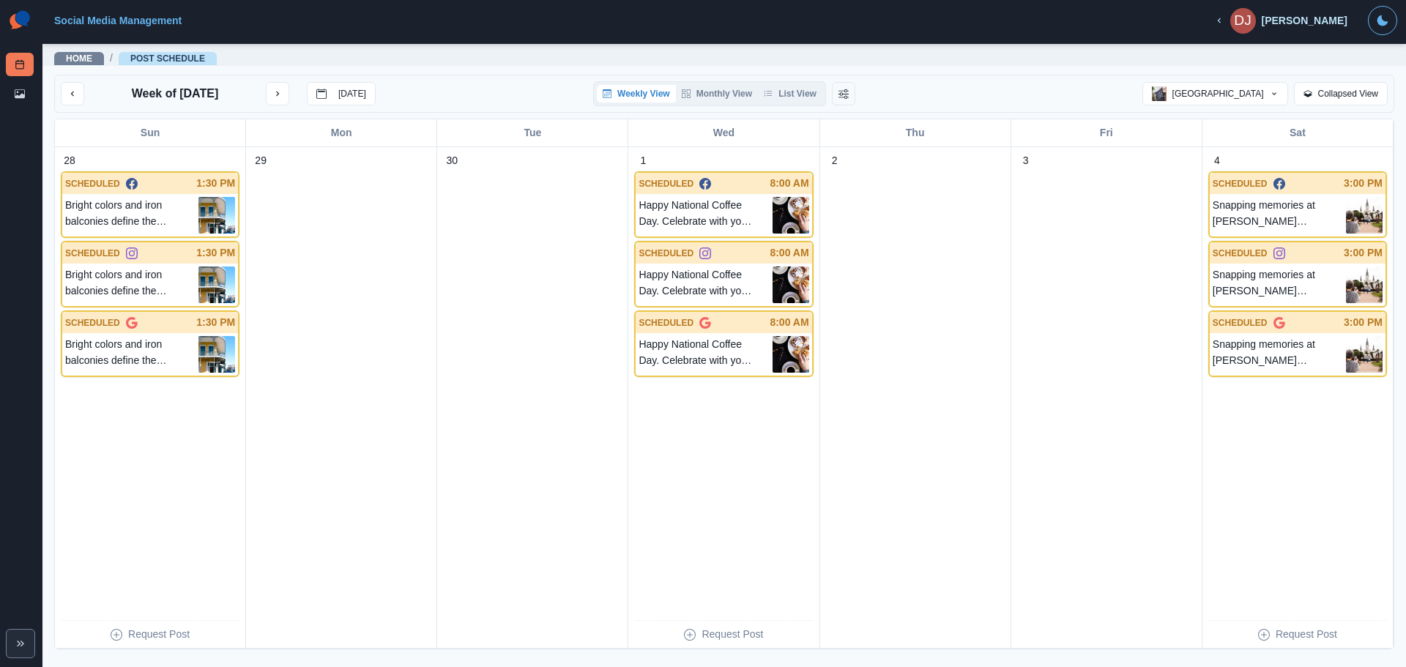
click at [635, 23] on div "Social Media Management" at bounding box center [625, 21] width 1142 height 12
